Goal: Transaction & Acquisition: Subscribe to service/newsletter

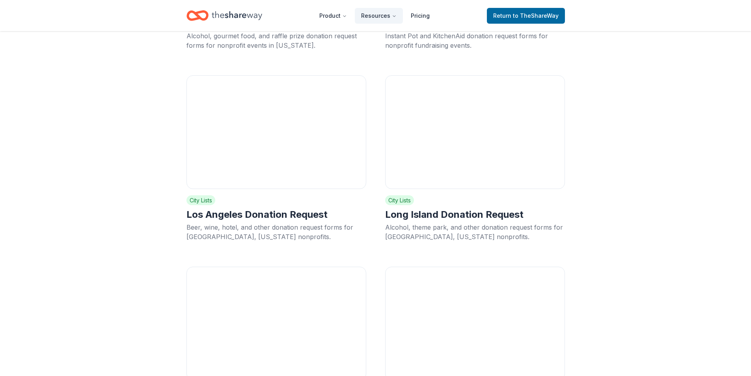
scroll to position [12810, 0]
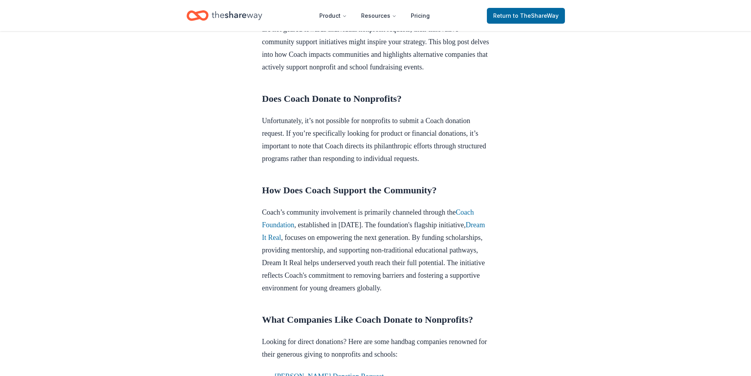
scroll to position [276, 0]
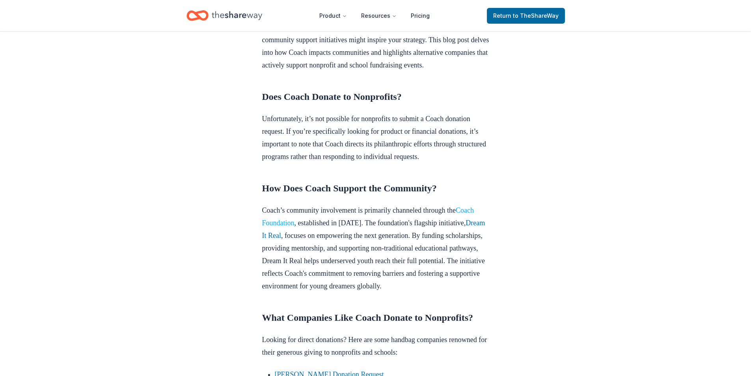
click at [291, 227] on link "Coach Foundation" at bounding box center [368, 216] width 212 height 20
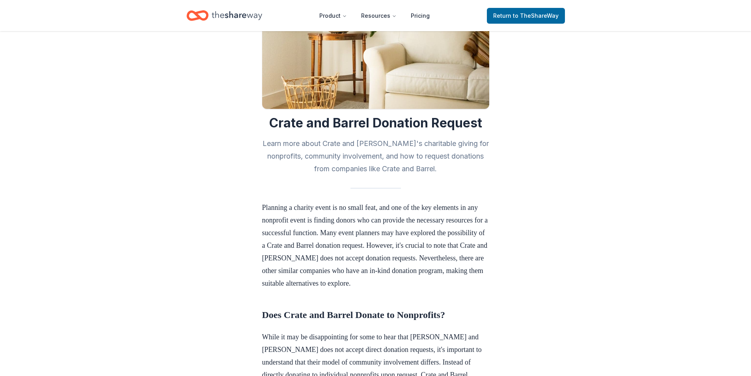
scroll to position [79, 0]
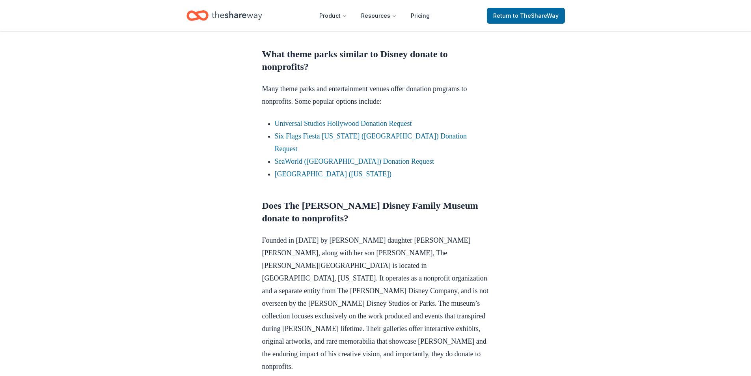
scroll to position [434, 0]
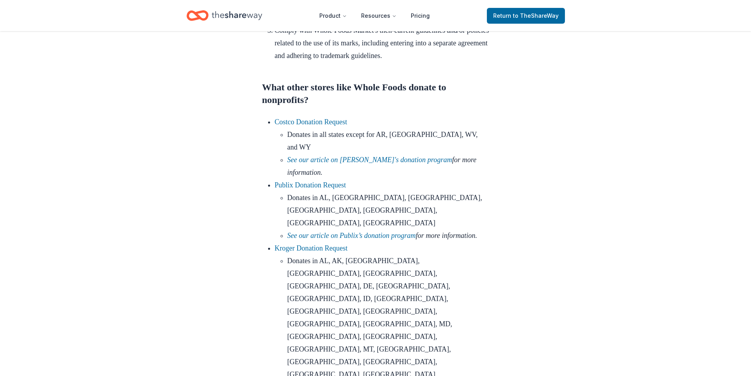
scroll to position [867, 0]
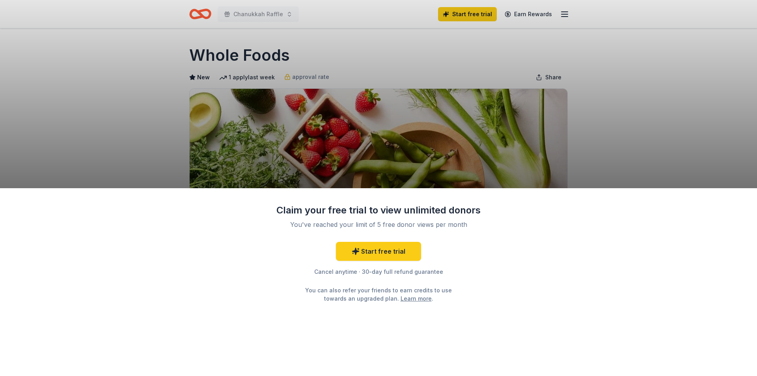
click at [598, 129] on div "Claim your free trial to view unlimited donors You've reached your limit of 5 f…" at bounding box center [378, 188] width 757 height 376
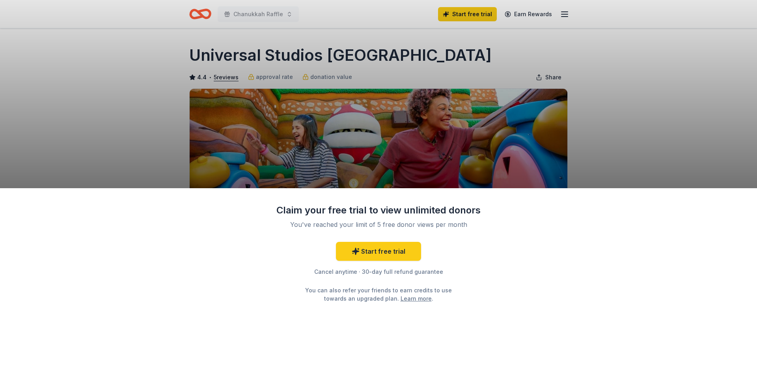
click at [609, 115] on div "Claim your free trial to view unlimited donors You've reached your limit of 5 f…" at bounding box center [378, 188] width 757 height 376
click at [649, 127] on div "Claim your free trial to view unlimited donors You've reached your limit of 5 f…" at bounding box center [378, 188] width 757 height 376
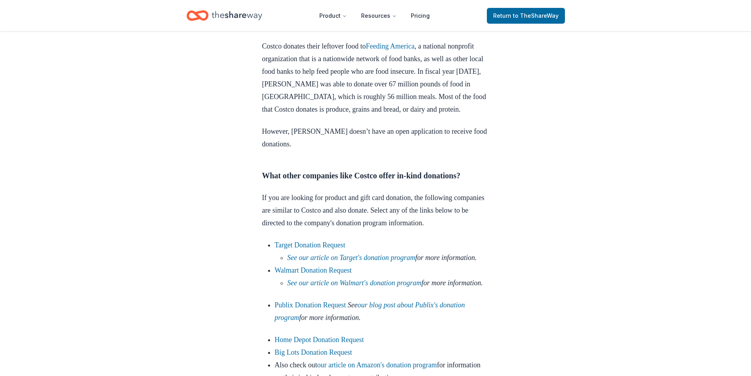
scroll to position [552, 0]
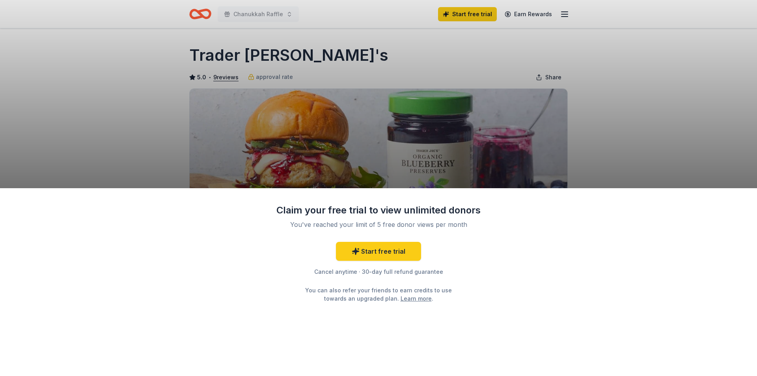
click at [358, 167] on div "Claim your free trial to view unlimited donors You've reached your limit of 5 f…" at bounding box center [378, 188] width 757 height 376
click at [376, 255] on link "Start free trial" at bounding box center [378, 251] width 85 height 19
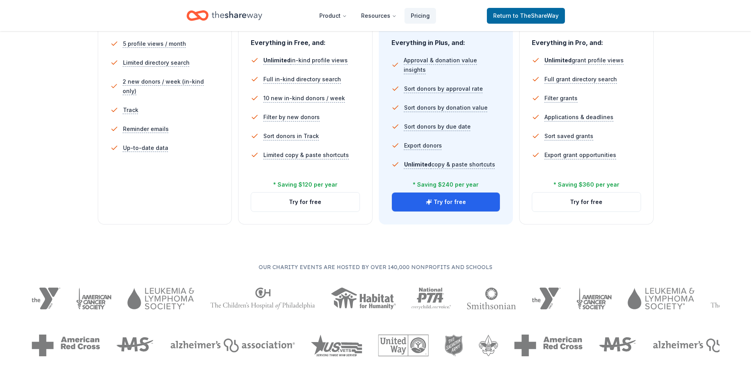
scroll to position [355, 0]
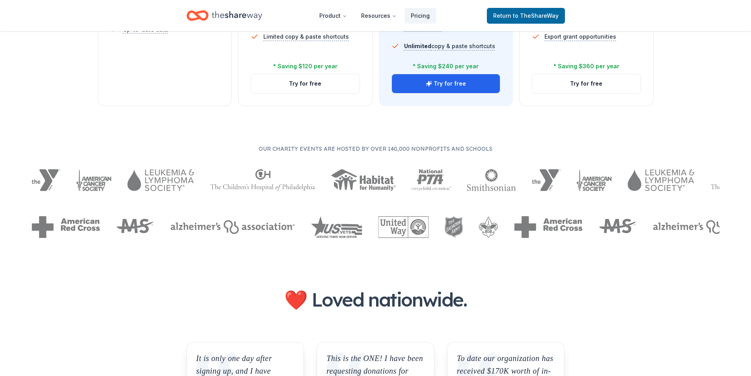
click at [412, 176] on img at bounding box center [432, 180] width 40 height 22
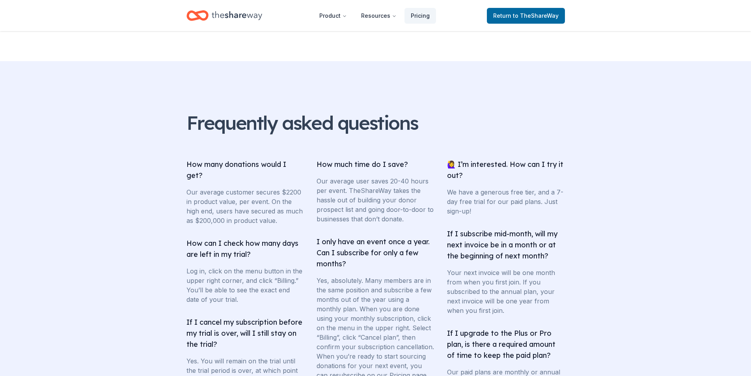
scroll to position [1301, 0]
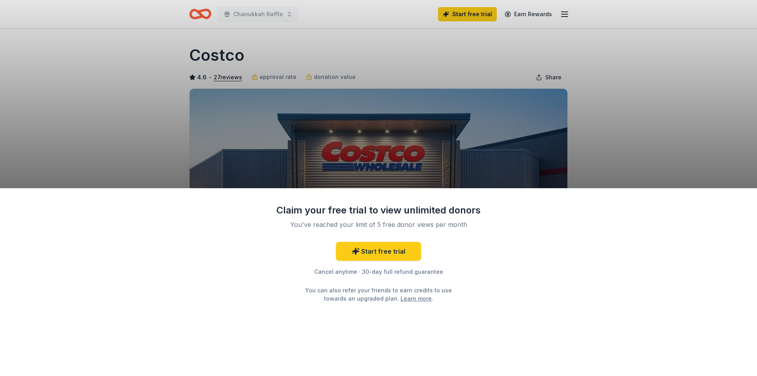
click at [522, 65] on div "Claim your free trial to view unlimited donors You've reached your limit of 5 f…" at bounding box center [378, 188] width 757 height 376
